Goal: Task Accomplishment & Management: Manage account settings

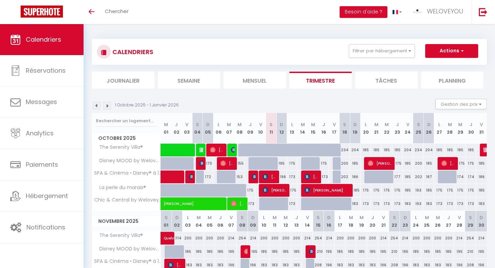
click at [283, 161] on div "195" at bounding box center [281, 163] width 11 height 13
type input "195"
type input "Dim 12 Octobre 2025"
type input "Lun 13 Octobre 2025"
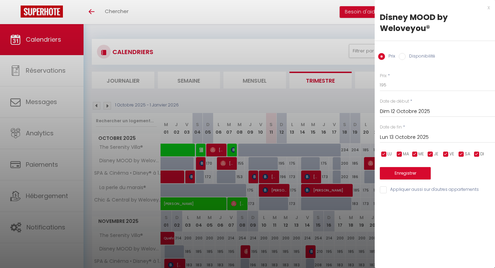
click at [408, 91] on div "Prix * 195 Statut * Disponible Indisponible Date de début * Dim 12 Octobre 2025…" at bounding box center [435, 129] width 120 height 130
click at [408, 89] on input "195" at bounding box center [437, 85] width 115 height 12
type input "176"
click at [412, 179] on button "Enregistrer" at bounding box center [405, 173] width 51 height 12
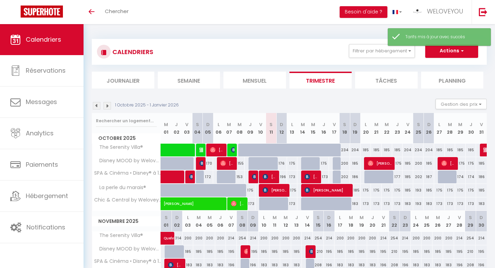
click at [285, 178] on div "196" at bounding box center [281, 176] width 11 height 13
type input "196"
type input "Dim 12 Octobre 2025"
type input "Lun 13 Octobre 2025"
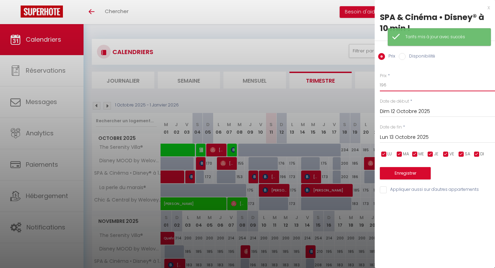
click at [418, 87] on input "196" at bounding box center [437, 85] width 115 height 12
type input "173"
click at [409, 177] on button "Enregistrer" at bounding box center [405, 173] width 51 height 12
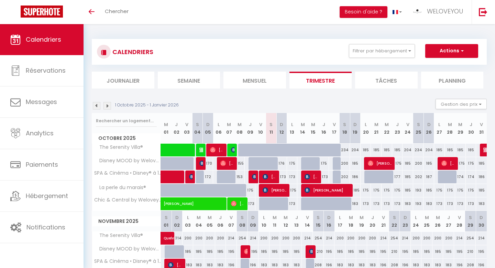
scroll to position [1, 0]
